Goal: Check status: Check status

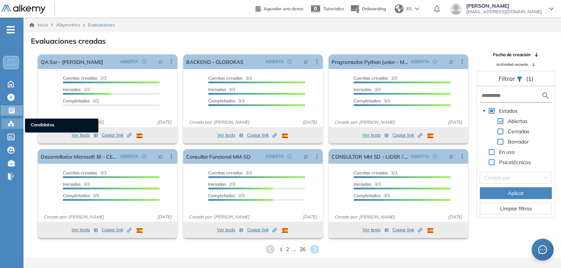
click at [6, 127] on div "Candidatos Candidatos" at bounding box center [12, 124] width 22 height 10
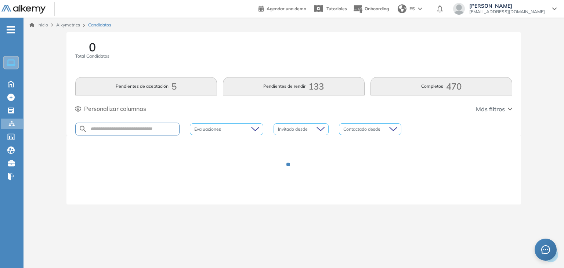
click at [129, 126] on div at bounding box center [127, 129] width 104 height 13
click at [131, 126] on div at bounding box center [127, 129] width 104 height 13
click at [137, 129] on input "text" at bounding box center [133, 129] width 92 height 6
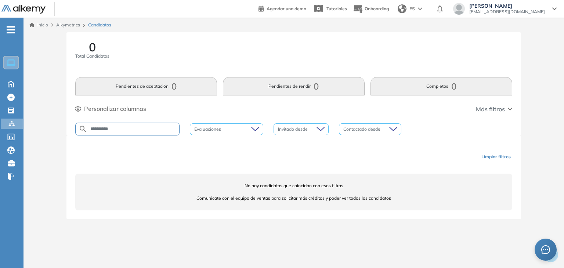
click at [152, 128] on input "**********" at bounding box center [133, 129] width 92 height 6
type input "****"
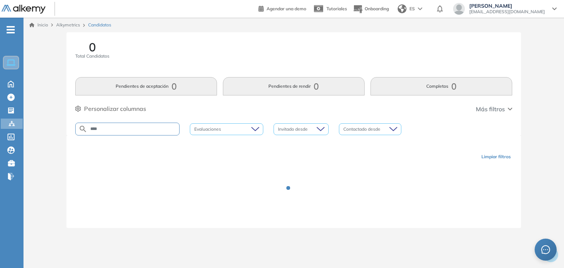
click at [171, 120] on div "0 Total Candidatos Pendientes de aceptación 0 Pendientes de rendir 0 Completos …" at bounding box center [293, 83] width 455 height 103
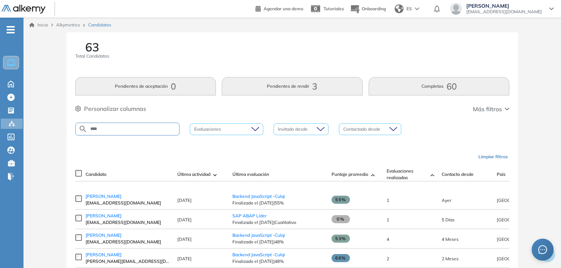
drag, startPoint x: 117, startPoint y: 127, endPoint x: 87, endPoint y: 129, distance: 30.9
click at [87, 129] on input "****" at bounding box center [133, 129] width 92 height 6
type input "**********"
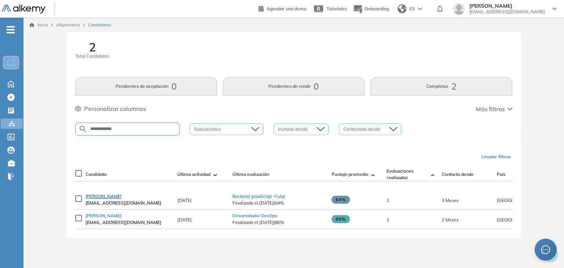
click at [122, 198] on span "[PERSON_NAME]" at bounding box center [104, 196] width 36 height 6
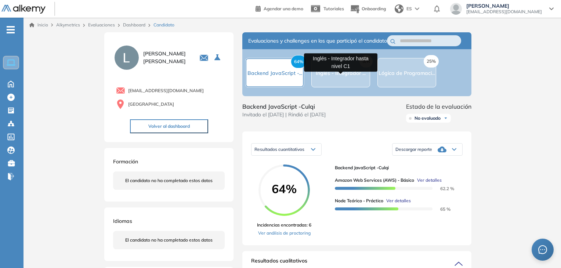
click at [338, 76] on span "Inglés - Integrador ..." at bounding box center [341, 73] width 50 height 7
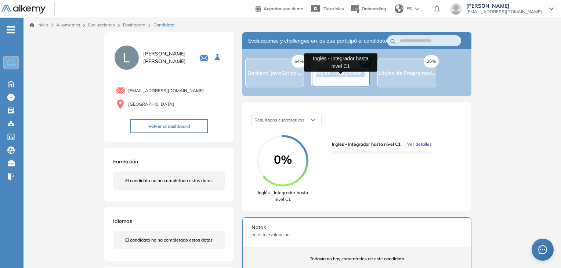
drag, startPoint x: 316, startPoint y: 76, endPoint x: 364, endPoint y: 78, distance: 47.8
click at [364, 76] on span "Inglés - Integrador ..." at bounding box center [341, 73] width 50 height 7
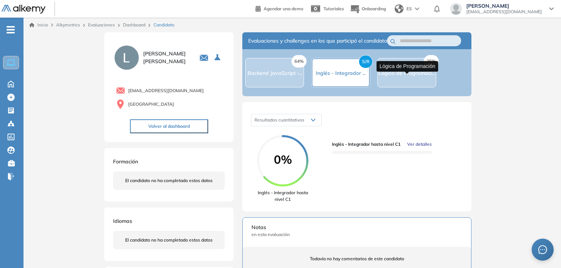
click at [401, 76] on span "Lógica de Programaci..." at bounding box center [407, 73] width 57 height 7
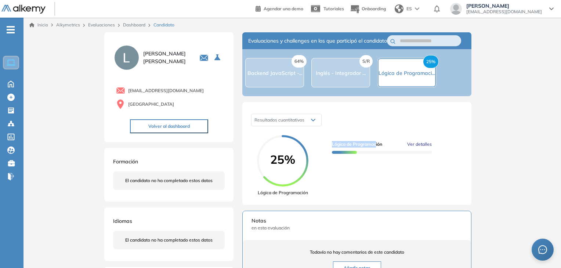
drag, startPoint x: 332, startPoint y: 151, endPoint x: 377, endPoint y: 149, distance: 46.0
click at [377, 149] on div "25% Lógica de Programación Lógica de Programación Ver detalles" at bounding box center [356, 165] width 211 height 61
click at [422, 148] on span "Ver detalles" at bounding box center [419, 144] width 25 height 7
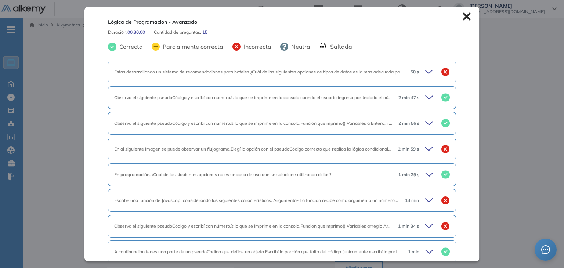
click at [463, 17] on icon at bounding box center [467, 16] width 8 height 8
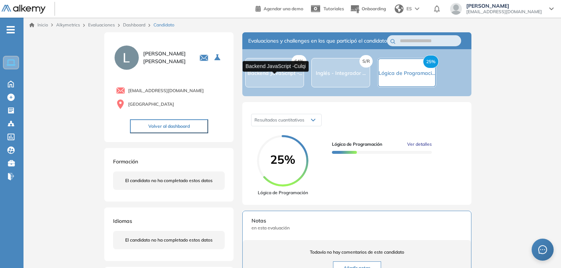
click at [272, 75] on span "Backend JavaScript -..." at bounding box center [274, 73] width 55 height 7
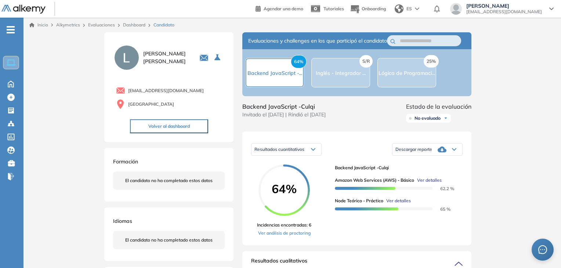
click at [332, 82] on div "S/R Inglés - Integrador ..." at bounding box center [340, 72] width 59 height 29
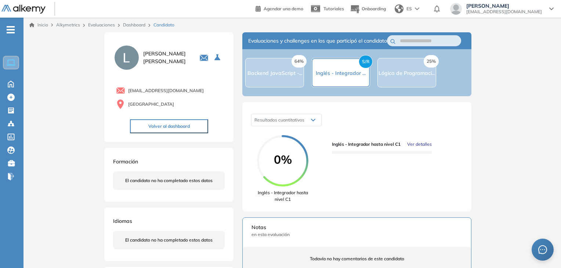
click at [396, 82] on div "25% Lógica de Programaci..." at bounding box center [406, 72] width 59 height 29
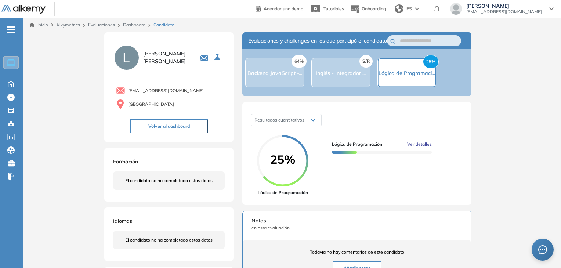
click at [360, 82] on div "S/R Inglés - Integrador ..." at bounding box center [340, 72] width 59 height 29
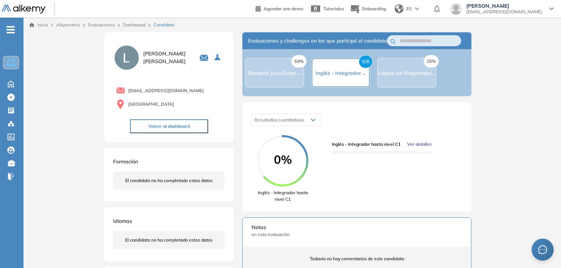
click at [263, 76] on span "Backend JavaScript -..." at bounding box center [274, 73] width 55 height 7
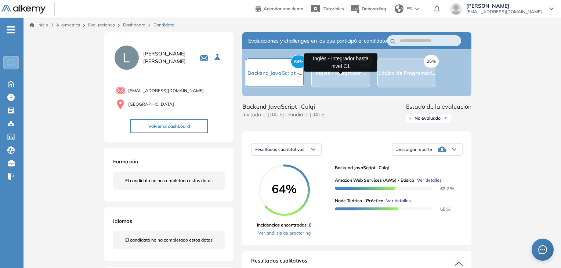
drag, startPoint x: 341, startPoint y: 75, endPoint x: 350, endPoint y: 72, distance: 8.6
click at [341, 76] on span "Inglés - Integrador ..." at bounding box center [341, 73] width 50 height 7
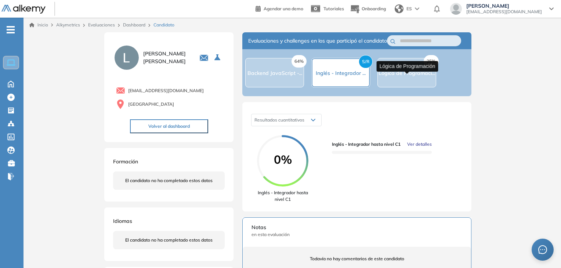
click at [403, 76] on span "Lógica de Programaci..." at bounding box center [407, 73] width 57 height 7
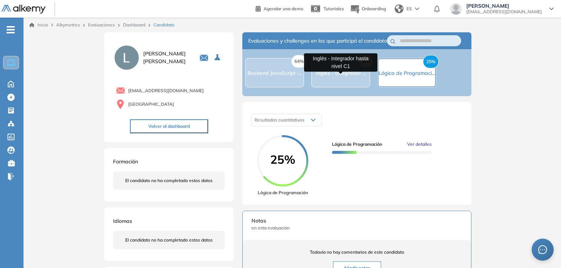
click at [360, 76] on span "Inglés - Integrador ..." at bounding box center [341, 73] width 50 height 7
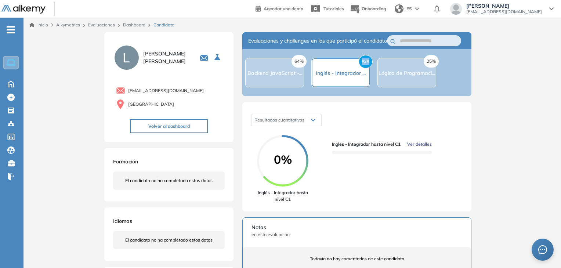
drag, startPoint x: 363, startPoint y: 65, endPoint x: 370, endPoint y: 65, distance: 7.0
click at [370, 65] on span "S/R" at bounding box center [366, 61] width 14 height 13
drag, startPoint x: 362, startPoint y: 65, endPoint x: 370, endPoint y: 65, distance: 8.1
click at [370, 65] on span "S/R" at bounding box center [366, 61] width 14 height 13
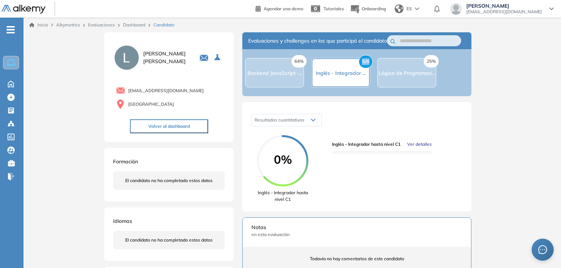
click at [370, 65] on span "S/R" at bounding box center [366, 61] width 14 height 13
click at [435, 68] on span "25%" at bounding box center [431, 61] width 15 height 12
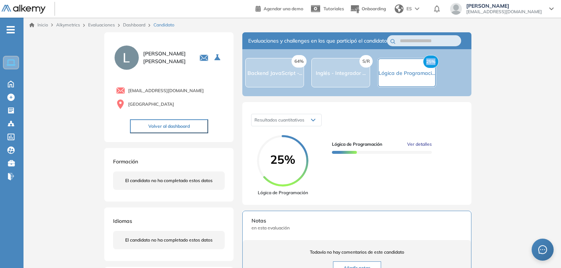
drag, startPoint x: 425, startPoint y: 66, endPoint x: 437, endPoint y: 66, distance: 12.1
click at [437, 66] on span "25%" at bounding box center [431, 61] width 16 height 13
click at [346, 73] on div "S/R Inglés - Integrador ..." at bounding box center [341, 72] width 50 height 9
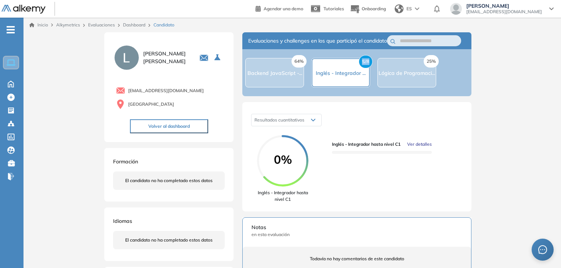
drag, startPoint x: 362, startPoint y: 66, endPoint x: 370, endPoint y: 66, distance: 8.4
click at [370, 66] on span "S/R" at bounding box center [366, 61] width 14 height 13
drag, startPoint x: 370, startPoint y: 66, endPoint x: 362, endPoint y: 66, distance: 8.1
click at [362, 66] on span "S/R" at bounding box center [366, 61] width 14 height 13
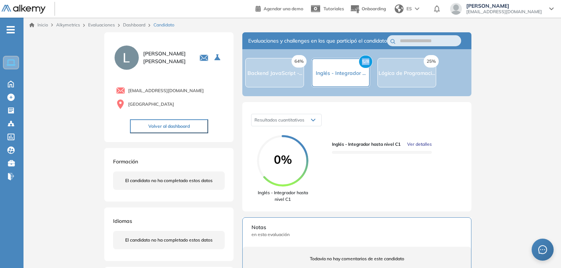
click at [368, 66] on span "S/R" at bounding box center [366, 61] width 14 height 13
